Goal: Task Accomplishment & Management: Manage account settings

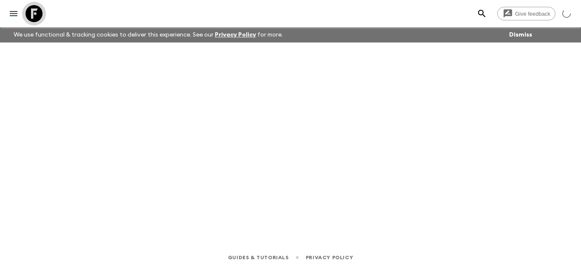
click at [36, 9] on icon at bounding box center [34, 13] width 17 height 17
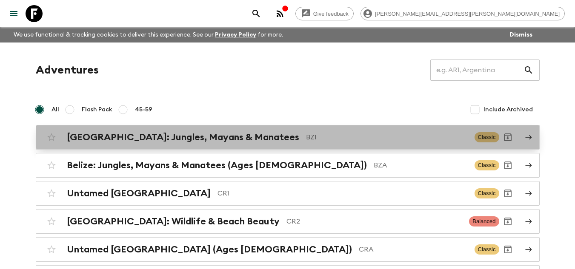
click at [306, 139] on p "BZ1" at bounding box center [387, 137] width 162 height 10
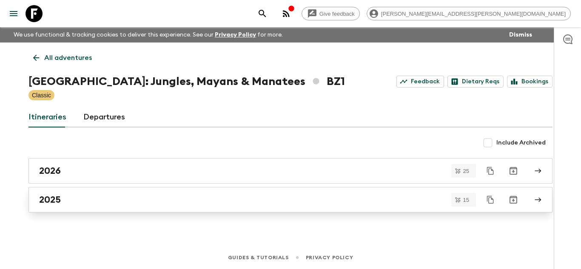
click at [72, 199] on div "2025" at bounding box center [282, 199] width 487 height 11
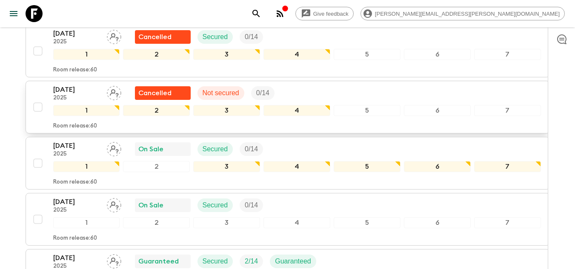
scroll to position [638, 0]
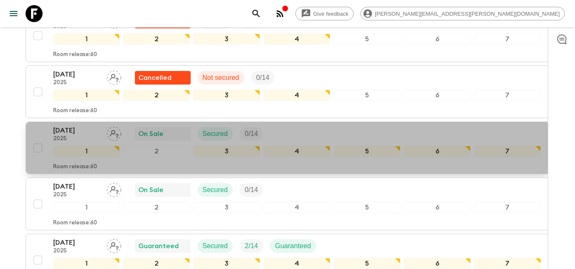
click at [83, 126] on p "[DATE]" at bounding box center [76, 131] width 47 height 10
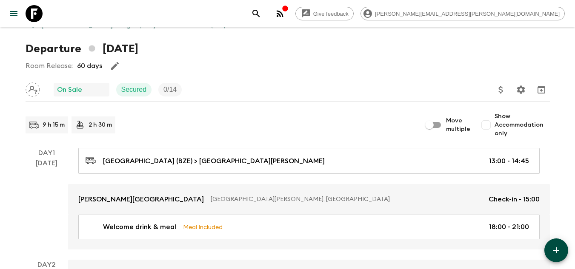
scroll to position [43, 0]
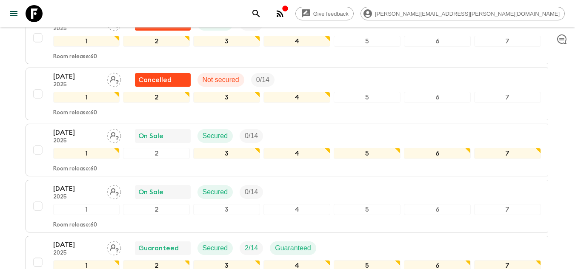
scroll to position [723, 0]
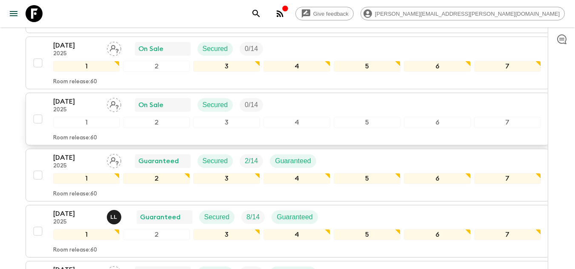
click at [62, 97] on p "[DATE]" at bounding box center [76, 102] width 47 height 10
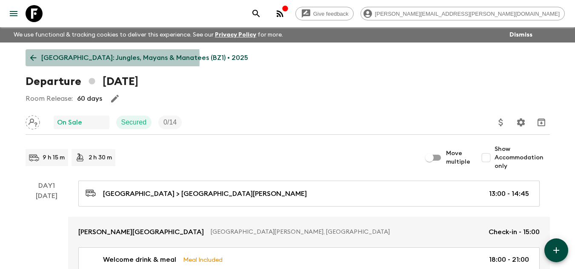
click at [35, 59] on icon at bounding box center [33, 57] width 9 height 9
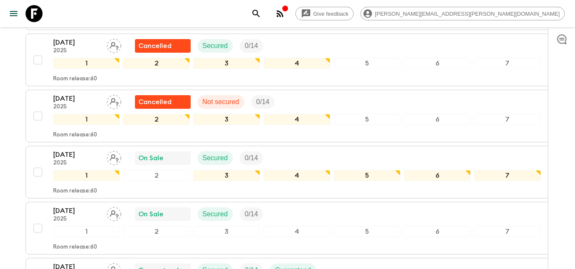
scroll to position [638, 0]
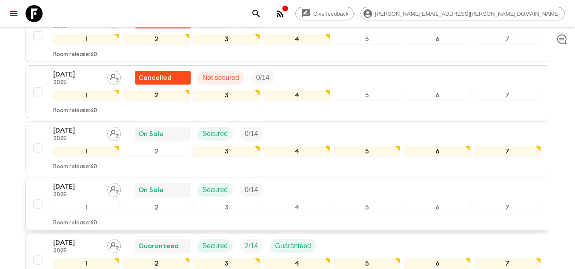
click at [90, 182] on p "[DATE]" at bounding box center [76, 187] width 47 height 10
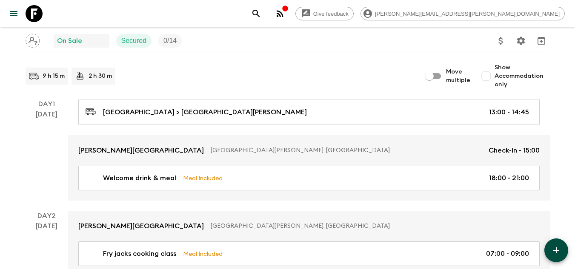
scroll to position [85, 0]
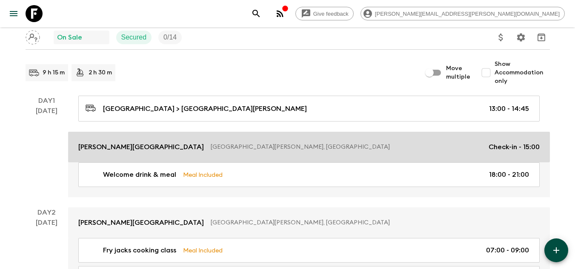
drag, startPoint x: 192, startPoint y: 139, endPoint x: 207, endPoint y: 144, distance: 15.3
click at [192, 139] on link "Cassia Hill Resort San Ignacio, Belize Check-in - 15:00" at bounding box center [309, 147] width 482 height 31
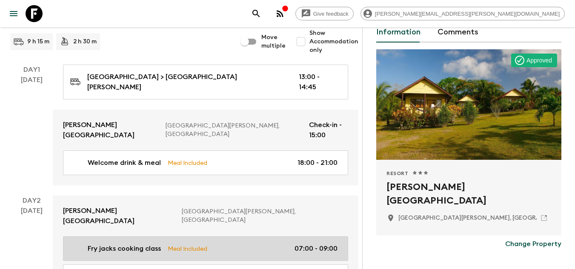
scroll to position [43, 0]
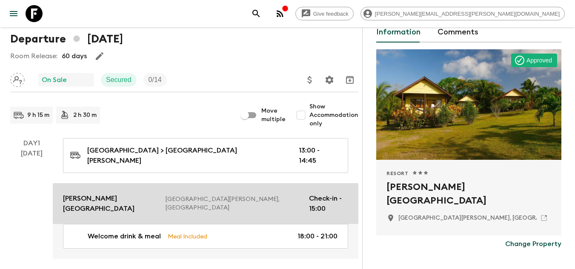
drag, startPoint x: 93, startPoint y: 188, endPoint x: 111, endPoint y: 192, distance: 18.3
click at [93, 194] on p "Cassia Hill Resort" at bounding box center [111, 204] width 96 height 20
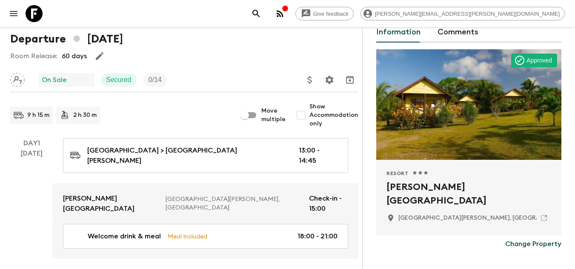
scroll to position [170, 0]
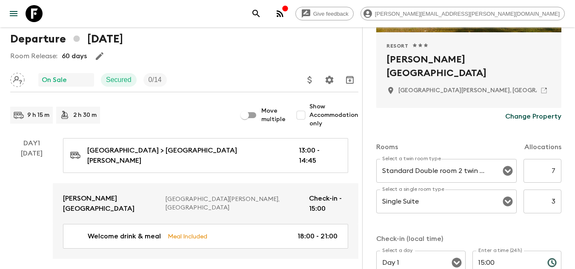
click at [523, 117] on p "Change Property" at bounding box center [533, 116] width 56 height 10
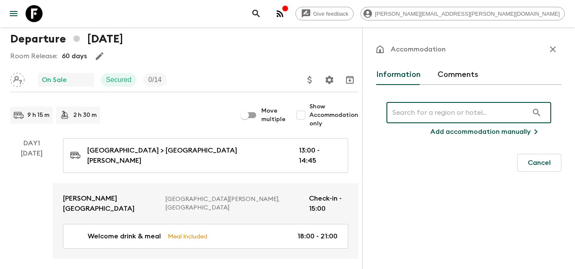
scroll to position [0, 0]
click at [505, 117] on input "text" at bounding box center [457, 113] width 142 height 24
click at [512, 132] on p "Add accommodation manually" at bounding box center [480, 132] width 100 height 10
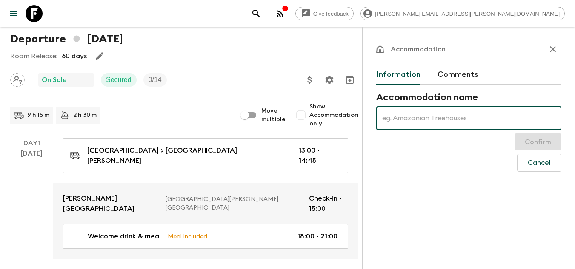
click at [497, 111] on input "text" at bounding box center [468, 118] width 185 height 24
type input "Cahal Pech"
click at [528, 143] on button "Confirm" at bounding box center [537, 142] width 47 height 17
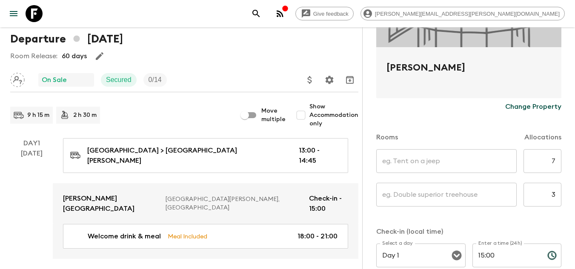
scroll to position [170, 0]
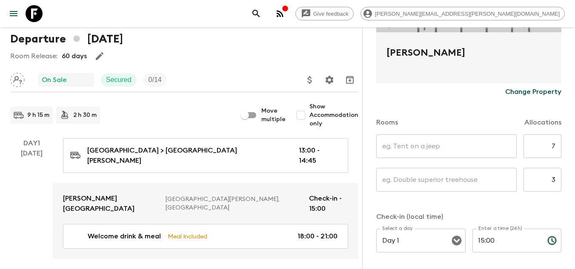
click at [477, 147] on input "text" at bounding box center [446, 146] width 140 height 24
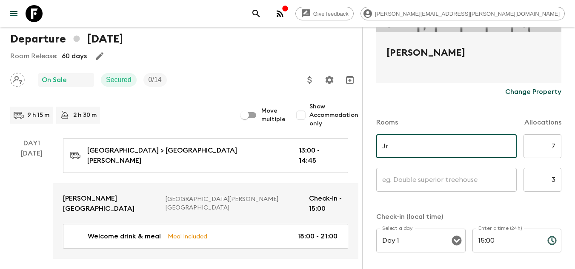
type input "J"
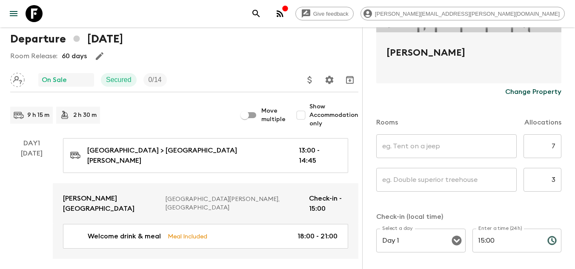
click at [424, 143] on input "text" at bounding box center [446, 146] width 140 height 24
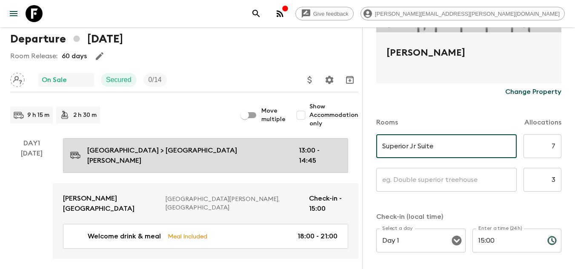
drag, startPoint x: 448, startPoint y: 145, endPoint x: 342, endPoint y: 144, distance: 106.0
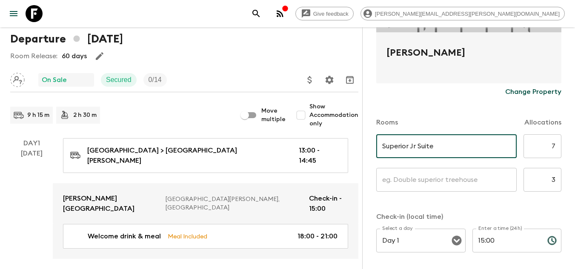
type input "Superior Jr Suite"
click at [424, 186] on input "text" at bounding box center [446, 180] width 140 height 24
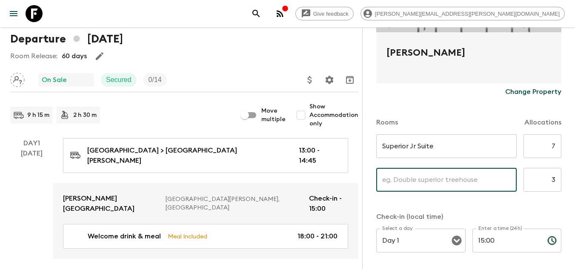
paste input "Superior Jr Suite"
type input "Superior Jr Suite"
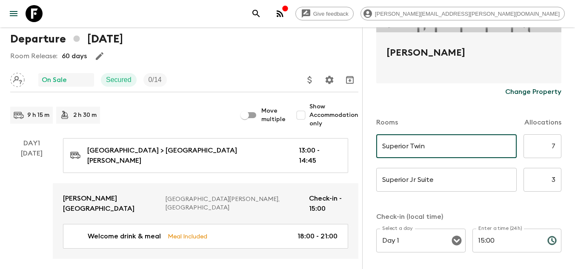
type input "Superior Twin"
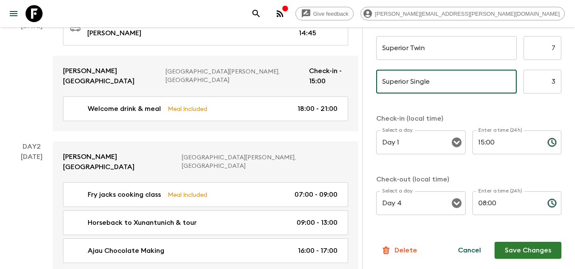
type input "Superior Single"
click at [514, 247] on button "Save Changes" at bounding box center [527, 250] width 67 height 17
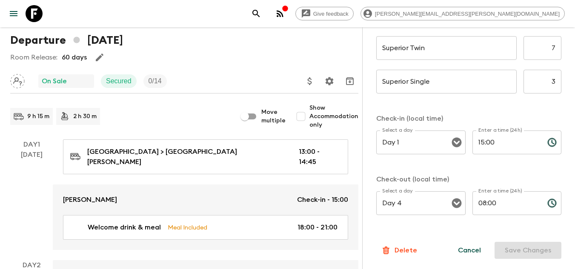
scroll to position [0, 0]
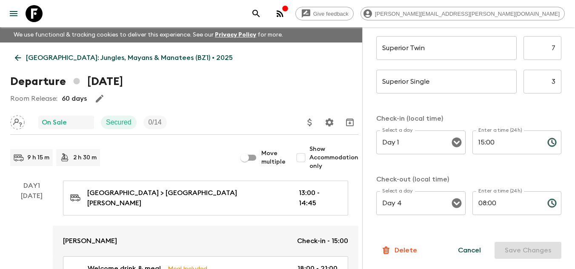
drag, startPoint x: 27, startPoint y: 60, endPoint x: 43, endPoint y: 65, distance: 16.6
click at [27, 60] on p "Belize: Jungles, Mayans & Manatees (BZ1) • 2025" at bounding box center [129, 58] width 207 height 10
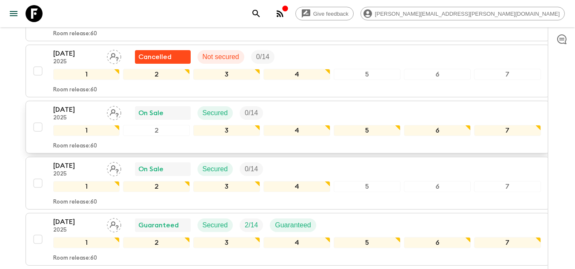
scroll to position [658, 0]
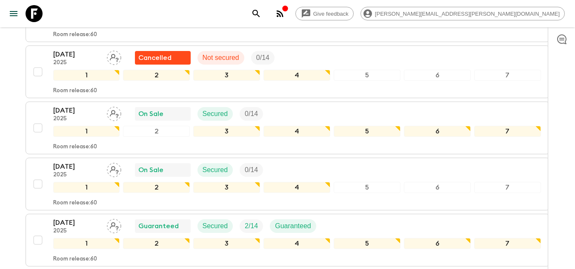
click at [29, 9] on icon at bounding box center [34, 13] width 17 height 17
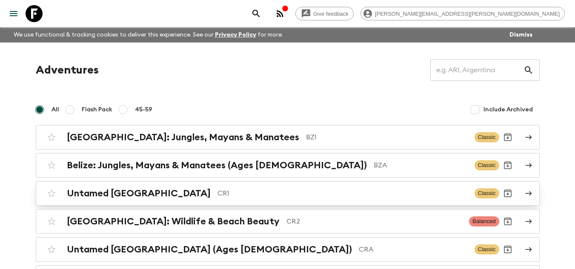
click at [217, 198] on p "CR1" at bounding box center [342, 194] width 250 height 10
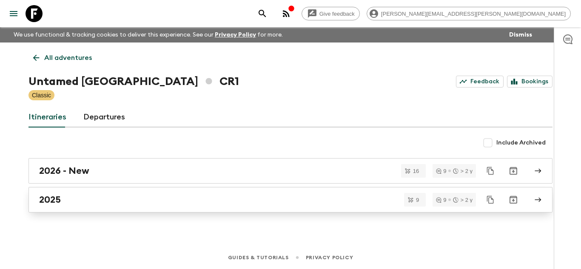
click at [127, 196] on div "2025" at bounding box center [282, 199] width 487 height 11
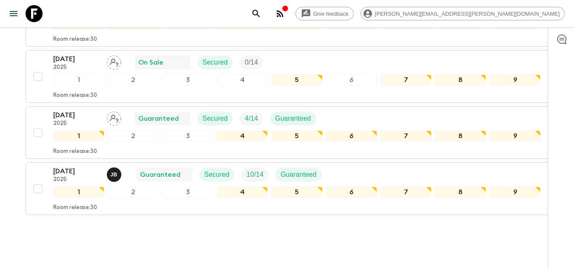
scroll to position [491, 0]
